Goal: Information Seeking & Learning: Learn about a topic

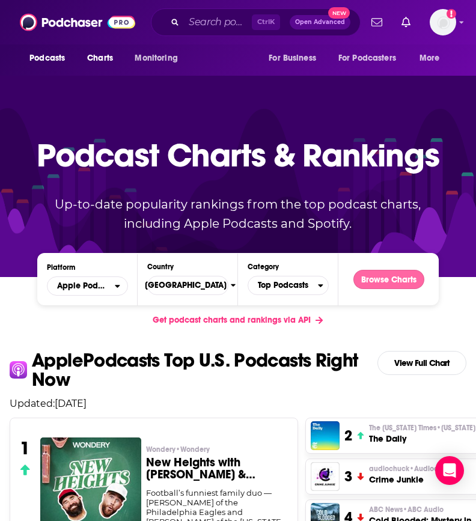
click at [395, 273] on button "Browse Charts" at bounding box center [389, 279] width 71 height 19
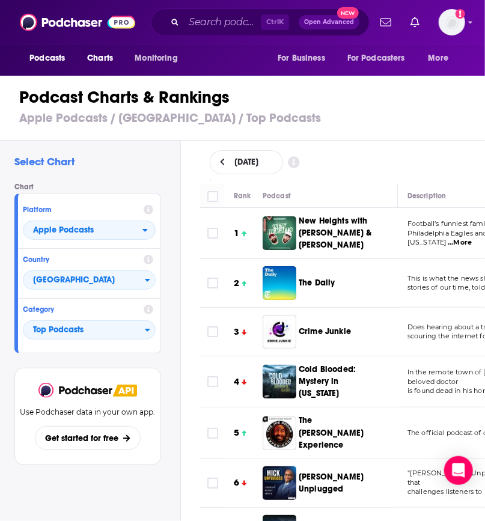
click at [388, 121] on h3 "Apple Podcasts / [GEOGRAPHIC_DATA] / Top Podcasts" at bounding box center [247, 118] width 457 height 15
click at [336, 232] on span "New Heights with [PERSON_NAME] & [PERSON_NAME]" at bounding box center [335, 233] width 73 height 34
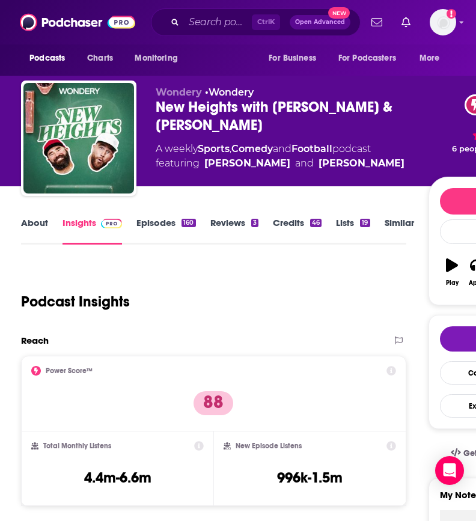
click at [203, 103] on div "New Heights with [PERSON_NAME] & [PERSON_NAME] 88" at bounding box center [292, 116] width 272 height 36
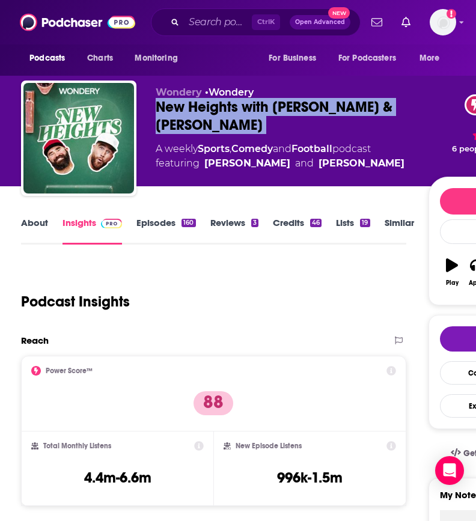
click at [203, 103] on div "New Heights with [PERSON_NAME] & [PERSON_NAME] 88" at bounding box center [292, 116] width 272 height 36
copy div "New Heights with [PERSON_NAME] & [PERSON_NAME] 88"
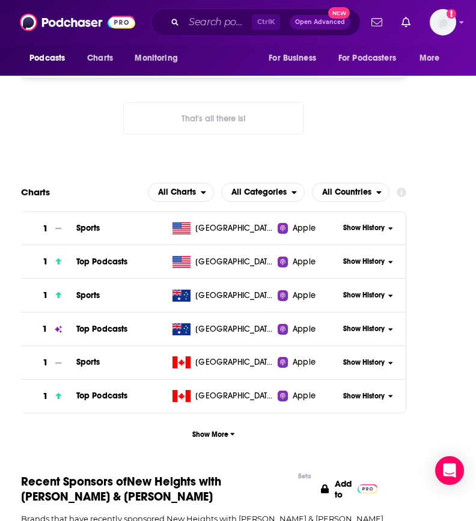
scroll to position [1645, 0]
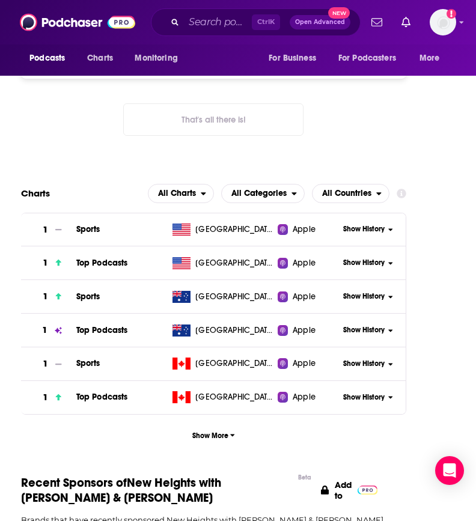
click at [370, 258] on span "Show History" at bounding box center [363, 263] width 41 height 10
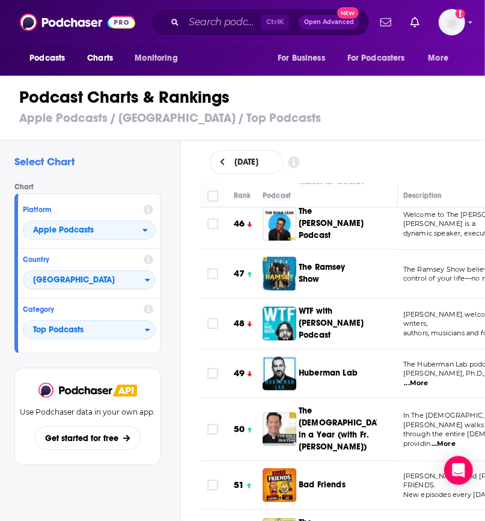
scroll to position [2306, 4]
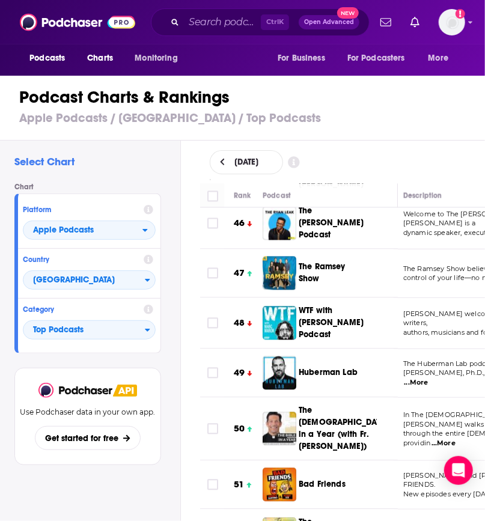
click at [378, 117] on h3 "Apple Podcasts / [GEOGRAPHIC_DATA] / Top Podcasts" at bounding box center [247, 118] width 457 height 15
click at [106, 64] on span "Charts" at bounding box center [100, 58] width 26 height 17
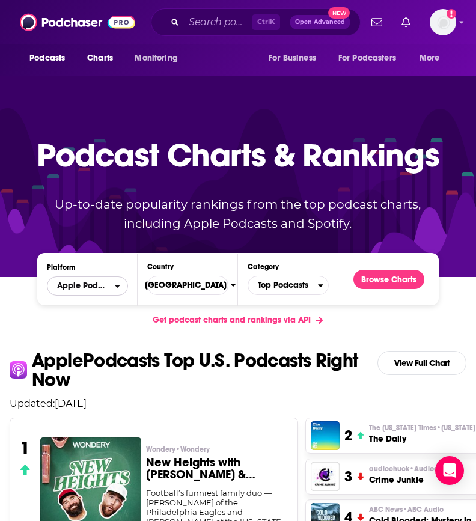
click at [106, 285] on span "Apple Podcasts" at bounding box center [82, 286] width 51 height 8
click at [96, 325] on span "Spotify" at bounding box center [87, 322] width 66 height 7
click at [371, 283] on button "Browse Charts" at bounding box center [389, 279] width 71 height 19
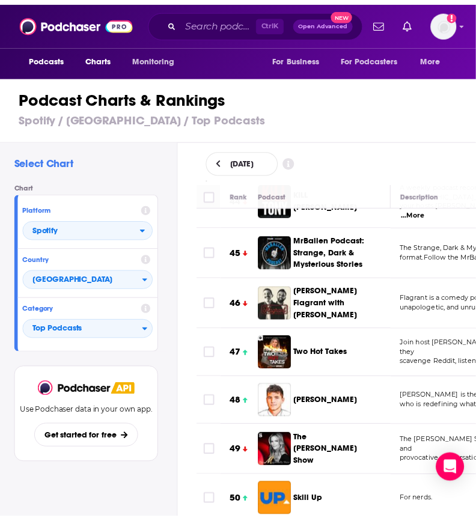
scroll to position [2192, 0]
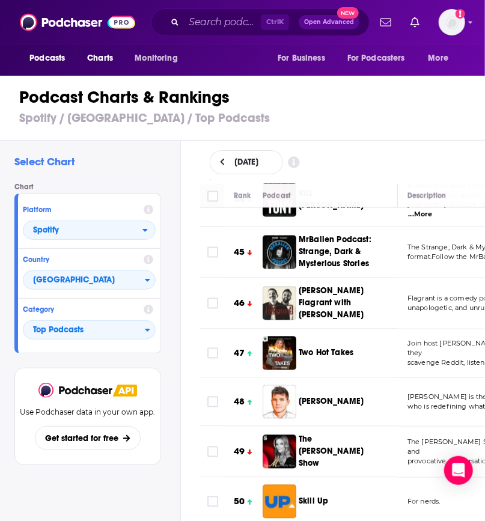
click at [309, 497] on span "Skill Up" at bounding box center [313, 502] width 29 height 10
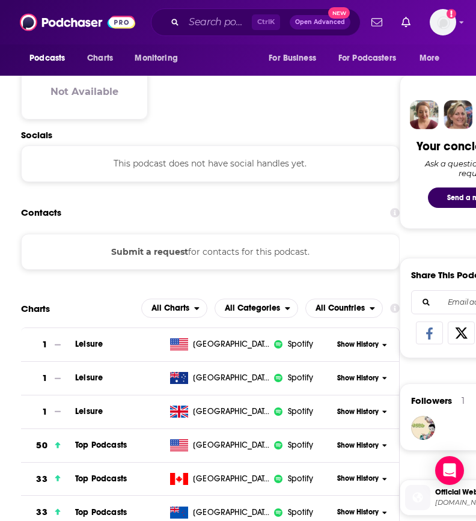
scroll to position [701, 0]
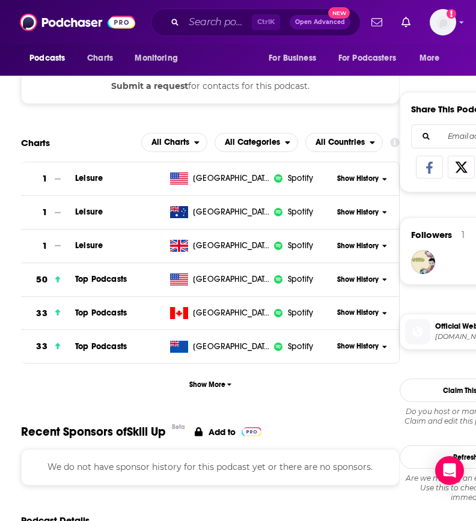
click at [361, 280] on span "Show History" at bounding box center [357, 280] width 41 height 10
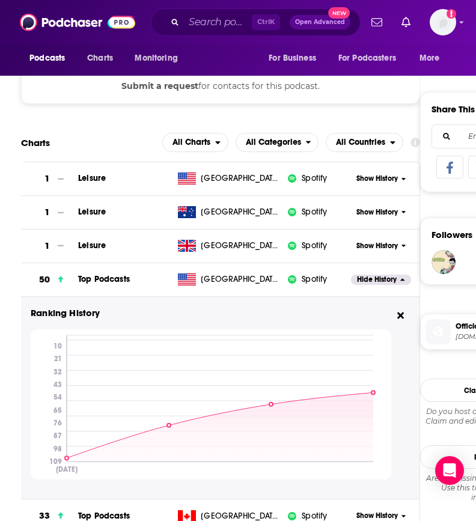
click at [302, 102] on div "Submit a request for contacts for this podcast." at bounding box center [220, 86] width 399 height 36
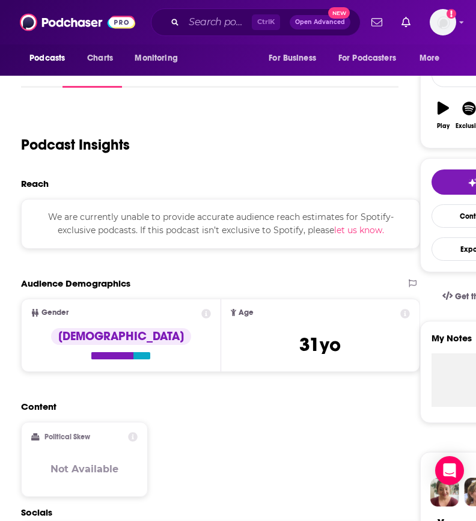
scroll to position [0, 0]
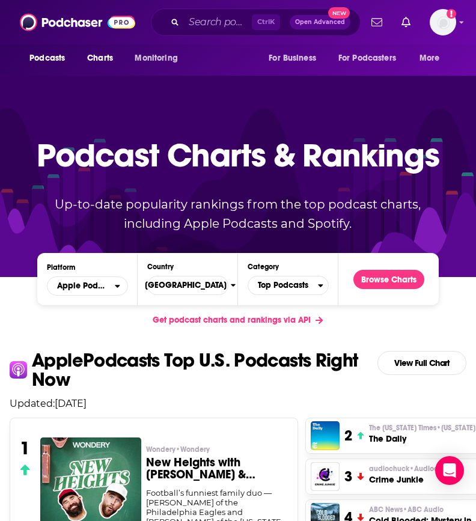
scroll to position [114, 0]
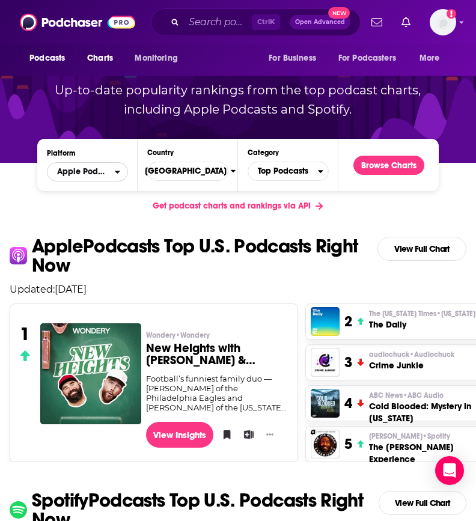
click at [112, 174] on span "Apple Podcasts" at bounding box center [81, 172] width 67 height 20
click at [96, 204] on div "Spotify" at bounding box center [88, 208] width 72 height 14
click at [396, 160] on button "Browse Charts" at bounding box center [389, 165] width 71 height 19
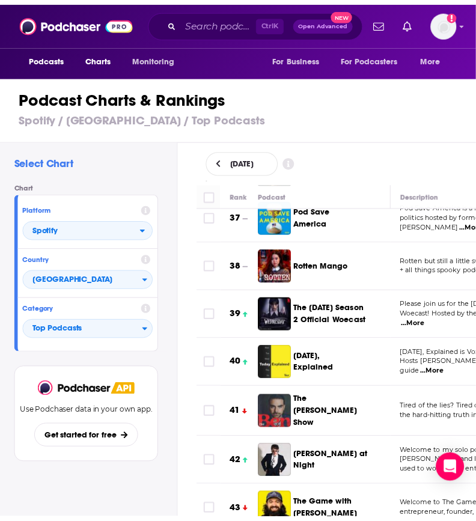
scroll to position [1829, 0]
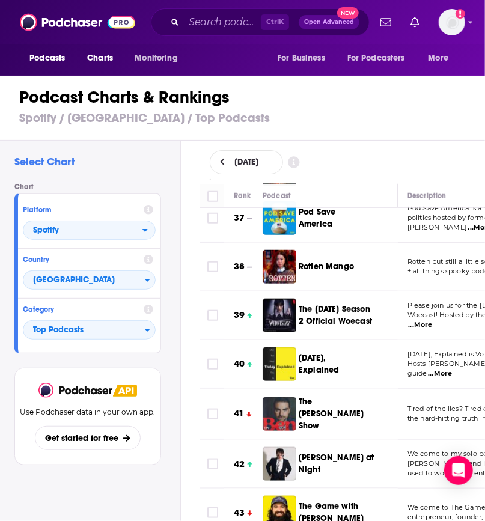
click at [330, 304] on span "The [DATE] Season 2 Official Woecast" at bounding box center [335, 315] width 73 height 22
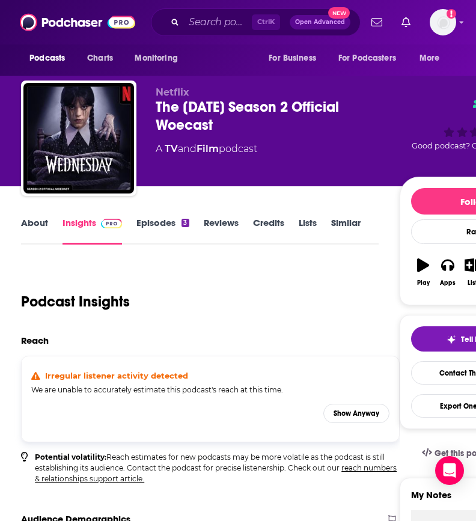
drag, startPoint x: 231, startPoint y: 126, endPoint x: 155, endPoint y: 105, distance: 79.1
click at [155, 105] on div "Netflix The [DATE] Season 2 Official Woecast A TV and Film podcast Good podcast…" at bounding box center [285, 141] width 529 height 120
copy h2 "The [DATE] Season 2 Official Woecast"
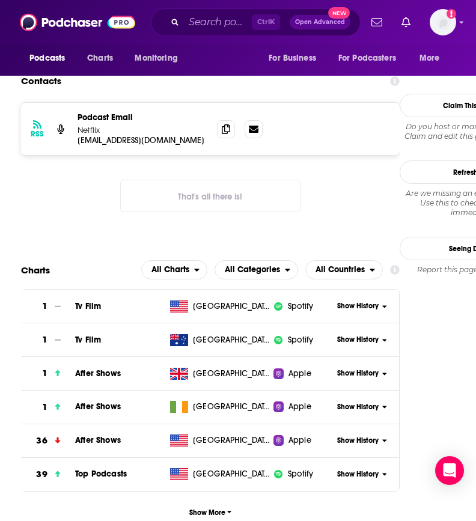
scroll to position [1012, 0]
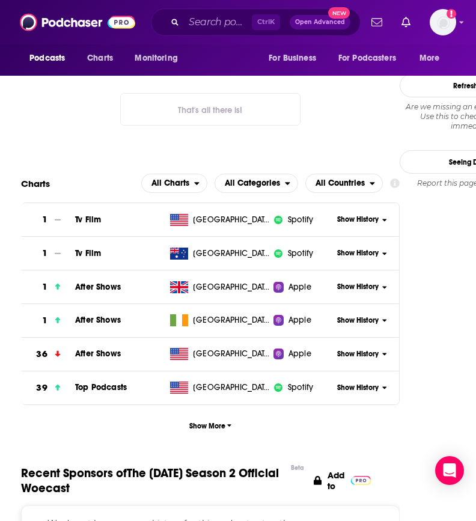
click at [366, 389] on span "Show History" at bounding box center [357, 388] width 41 height 10
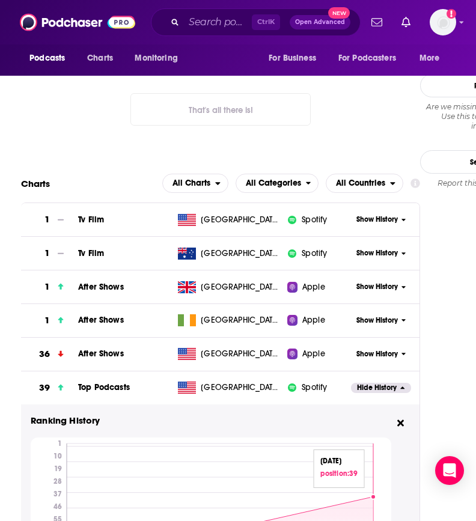
scroll to position [1175, 0]
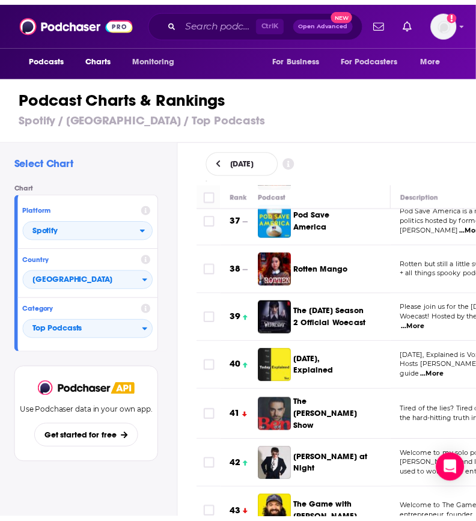
scroll to position [1827, 0]
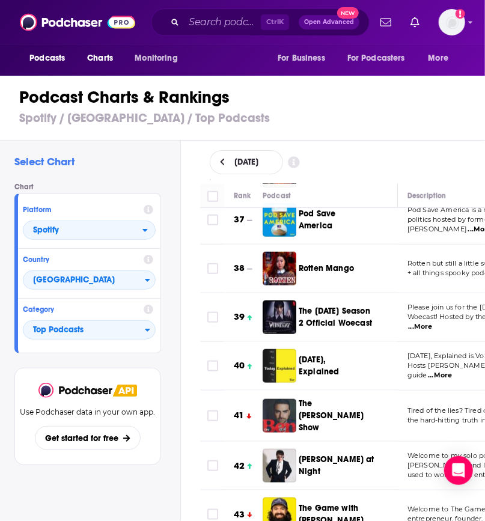
click at [330, 455] on span "[PERSON_NAME] at Night" at bounding box center [337, 466] width 76 height 22
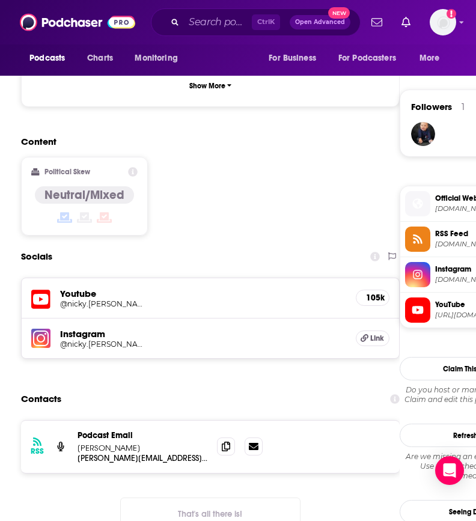
scroll to position [1147, 0]
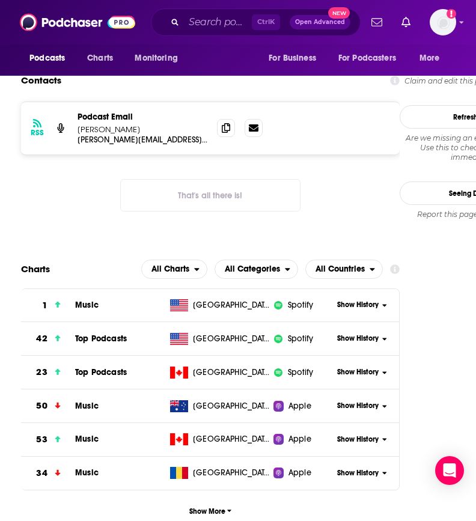
click at [357, 334] on span "Show History" at bounding box center [357, 339] width 41 height 10
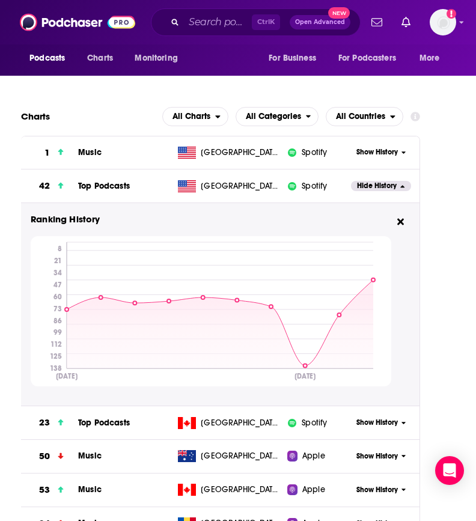
scroll to position [1301, 0]
